Goal: Information Seeking & Learning: Learn about a topic

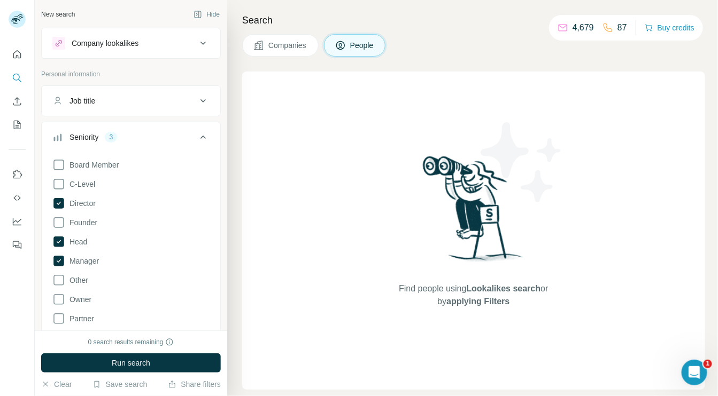
scroll to position [50, 0]
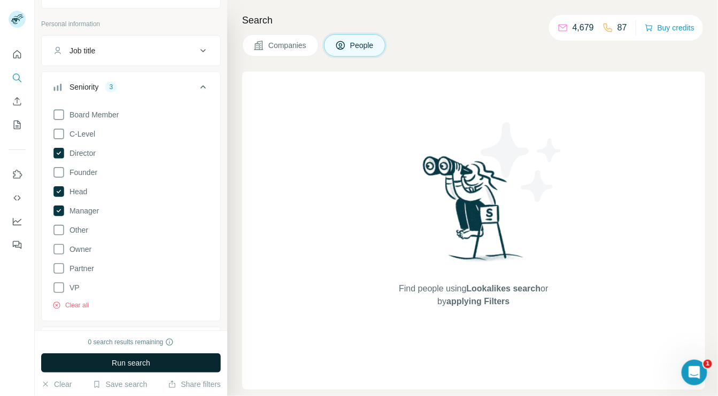
click at [178, 364] on button "Run search" at bounding box center [131, 363] width 180 height 19
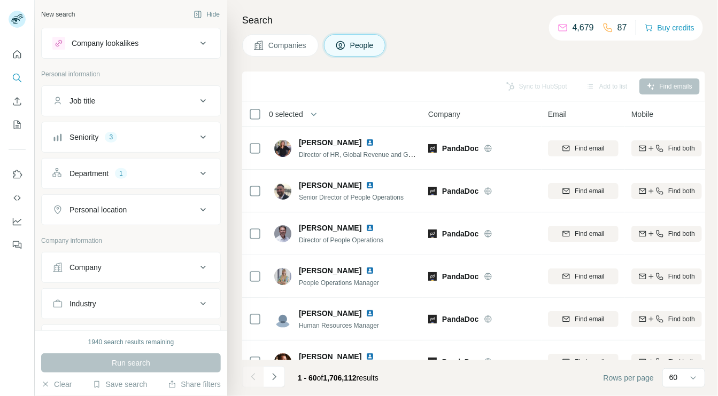
click at [285, 47] on span "Companies" at bounding box center [287, 45] width 39 height 11
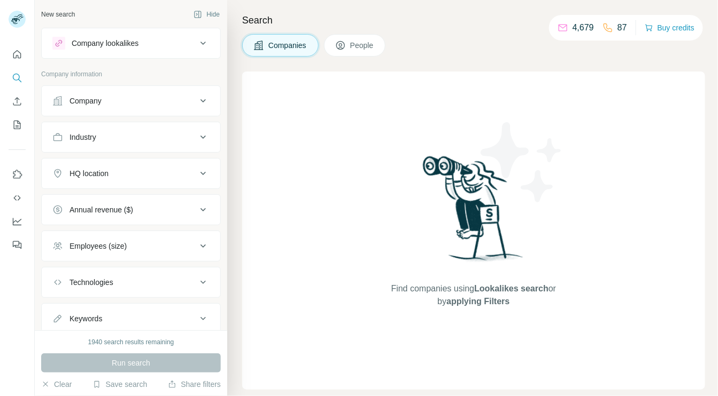
click at [197, 99] on icon at bounding box center [203, 101] width 13 height 13
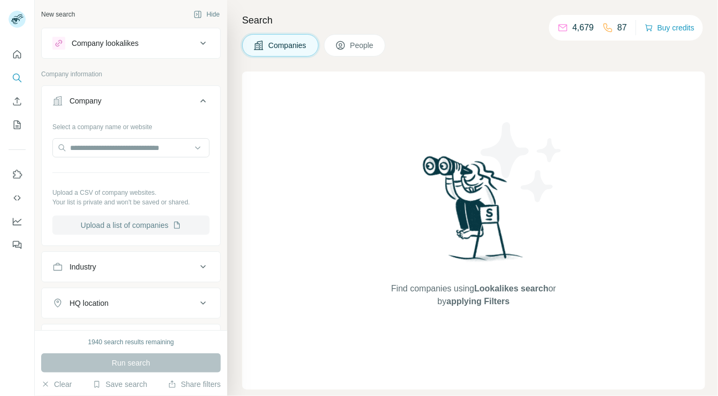
click at [164, 224] on button "Upload a list of companies" at bounding box center [130, 225] width 157 height 19
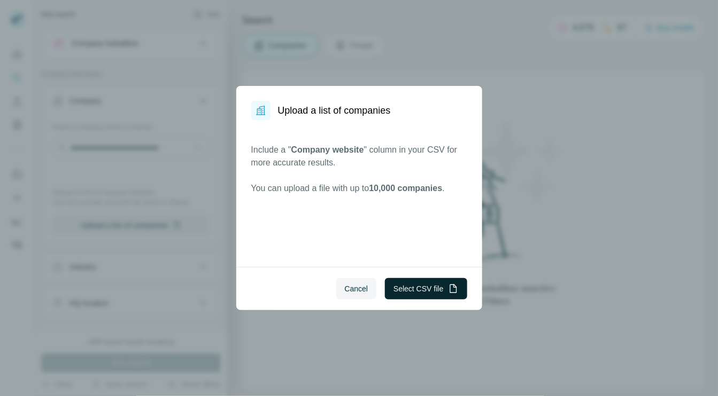
click at [406, 294] on button "Select CSV file" at bounding box center [426, 288] width 82 height 21
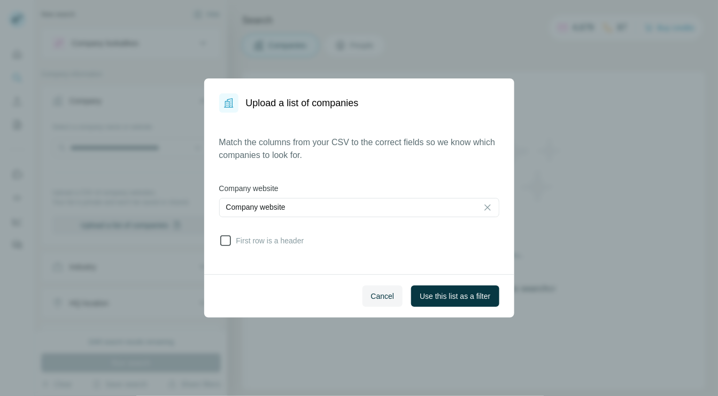
click at [225, 238] on icon at bounding box center [225, 241] width 13 height 13
click at [452, 292] on span "Use this list as a filter" at bounding box center [454, 296] width 71 height 11
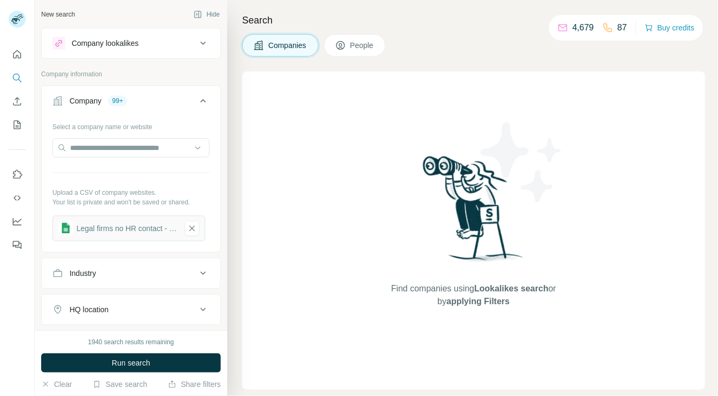
click at [354, 41] on span "People" at bounding box center [362, 45] width 25 height 11
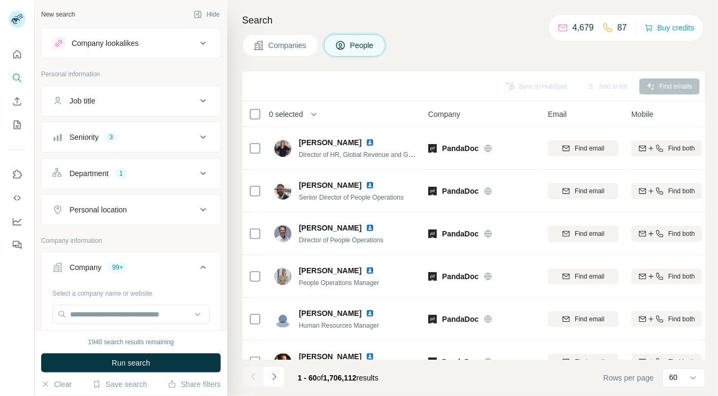
click at [197, 102] on icon at bounding box center [203, 101] width 13 height 13
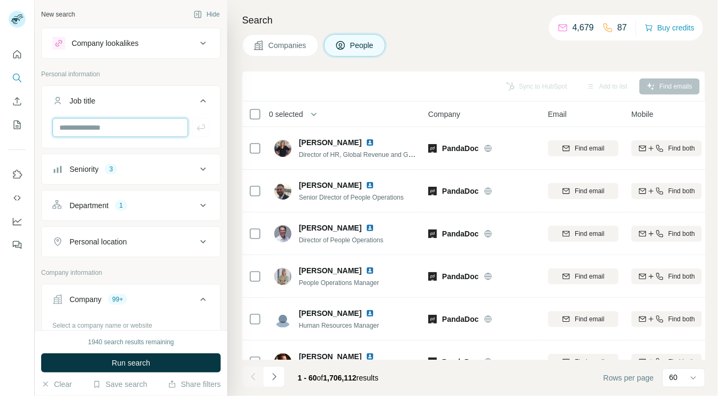
click at [156, 126] on input "text" at bounding box center [120, 127] width 136 height 19
type input "*"
type input "**"
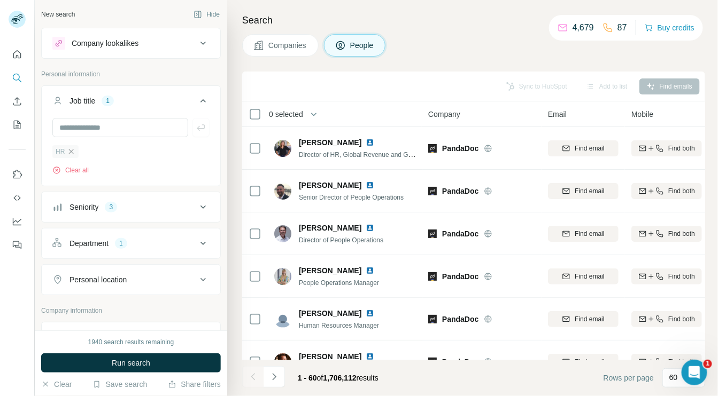
click at [72, 152] on icon "button" at bounding box center [71, 151] width 9 height 9
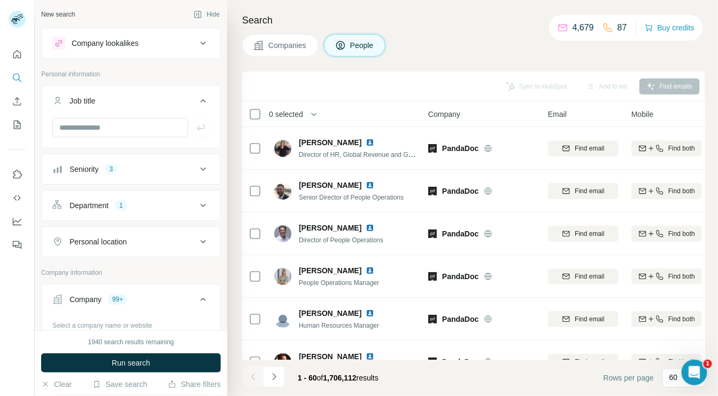
click at [267, 43] on button "Companies" at bounding box center [280, 45] width 76 height 22
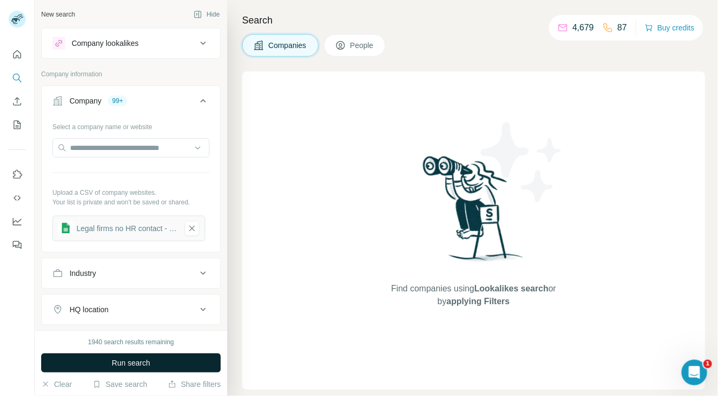
click at [168, 363] on button "Run search" at bounding box center [131, 363] width 180 height 19
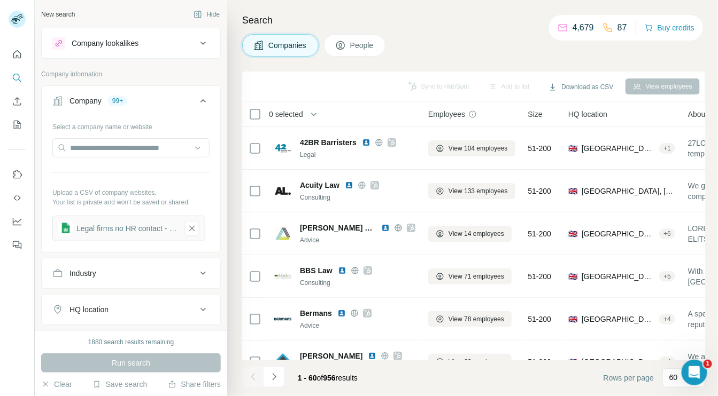
click at [367, 43] on span "People" at bounding box center [362, 45] width 25 height 11
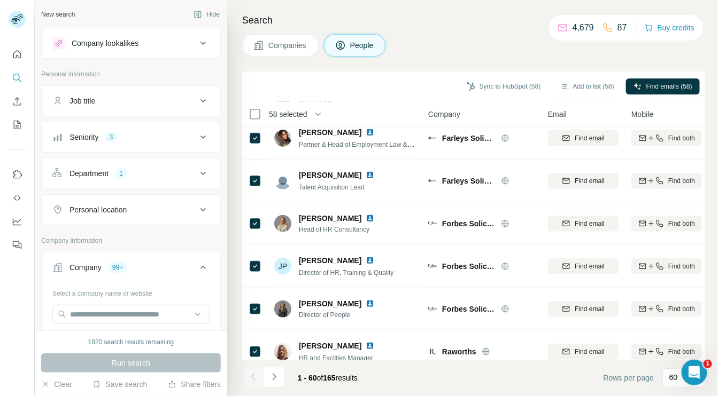
scroll to position [3, 0]
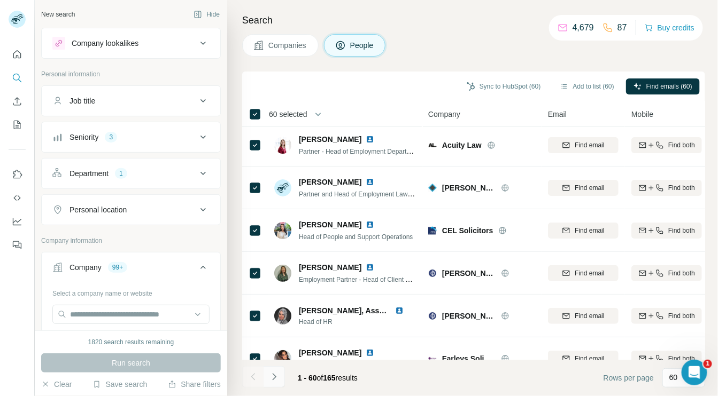
click at [273, 379] on icon "Navigate to next page" at bounding box center [274, 377] width 4 height 7
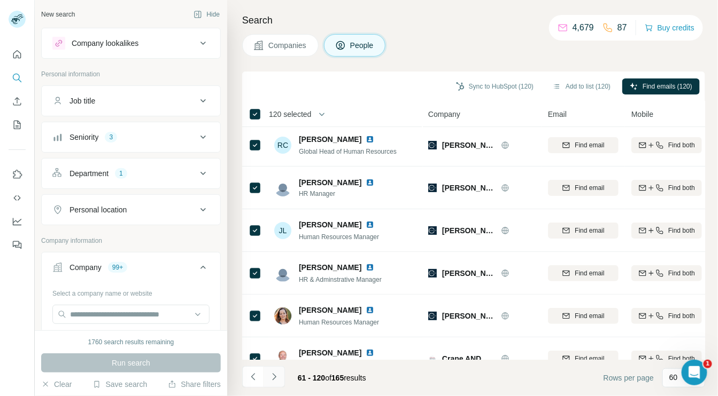
click at [276, 378] on icon "Navigate to next page" at bounding box center [274, 377] width 11 height 11
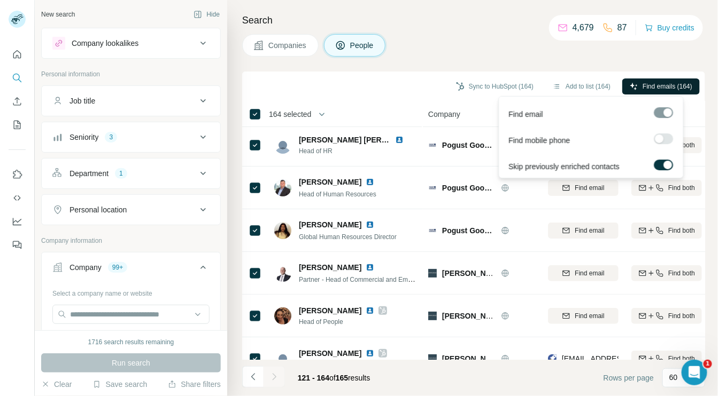
click at [642, 83] on span "Find emails (164)" at bounding box center [667, 87] width 50 height 10
